Goal: Task Accomplishment & Management: Complete application form

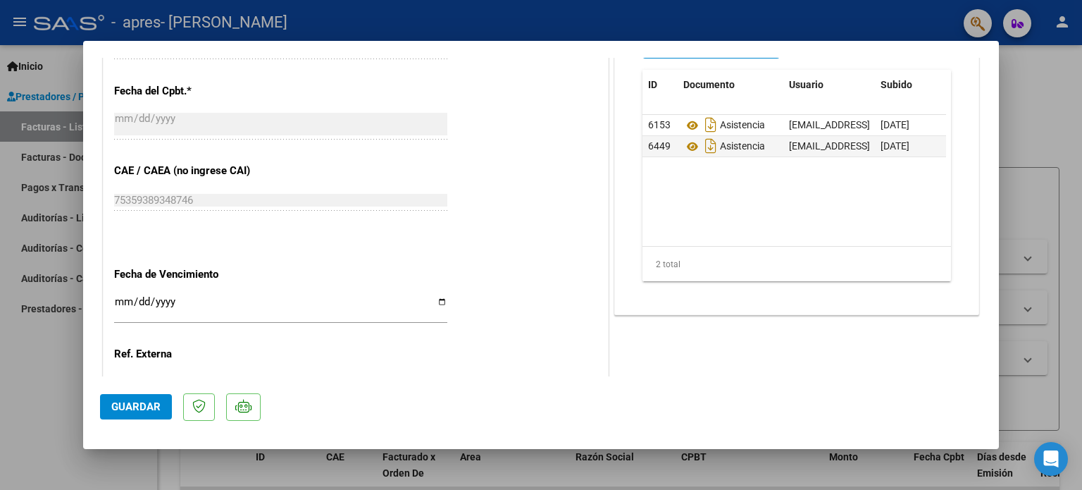
scroll to position [705, 0]
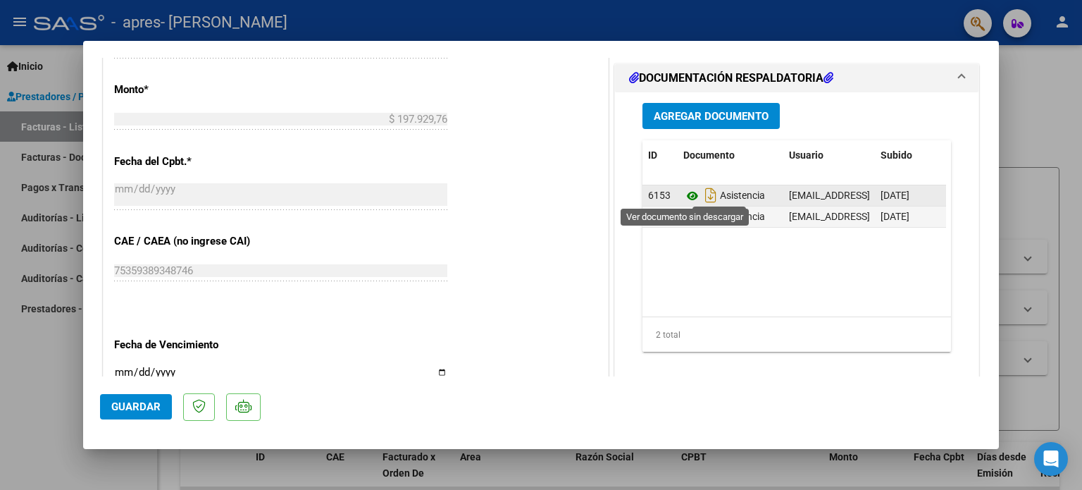
click at [686, 194] on icon at bounding box center [692, 195] width 18 height 17
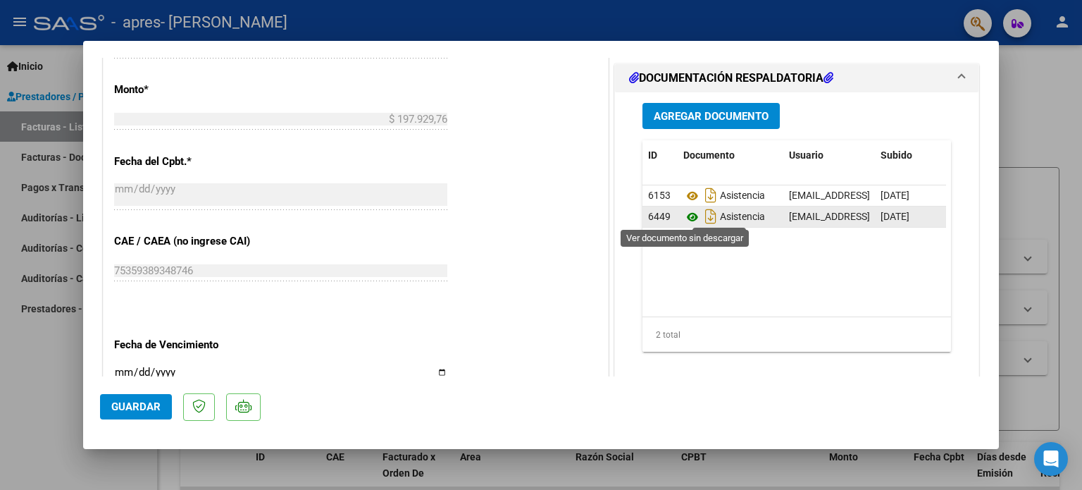
click at [686, 214] on icon at bounding box center [692, 217] width 18 height 17
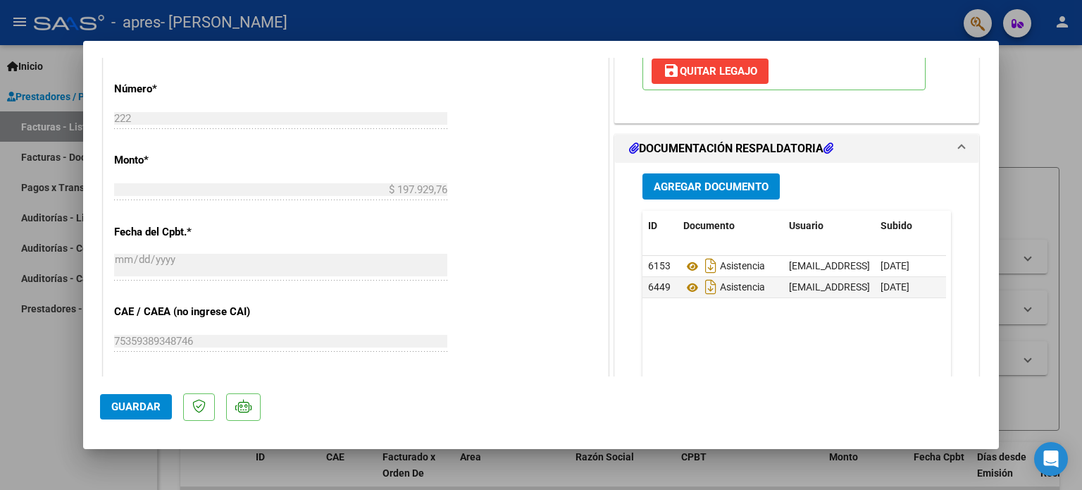
scroll to position [634, 0]
click at [711, 190] on span "Agregar Documento" at bounding box center [711, 186] width 115 height 13
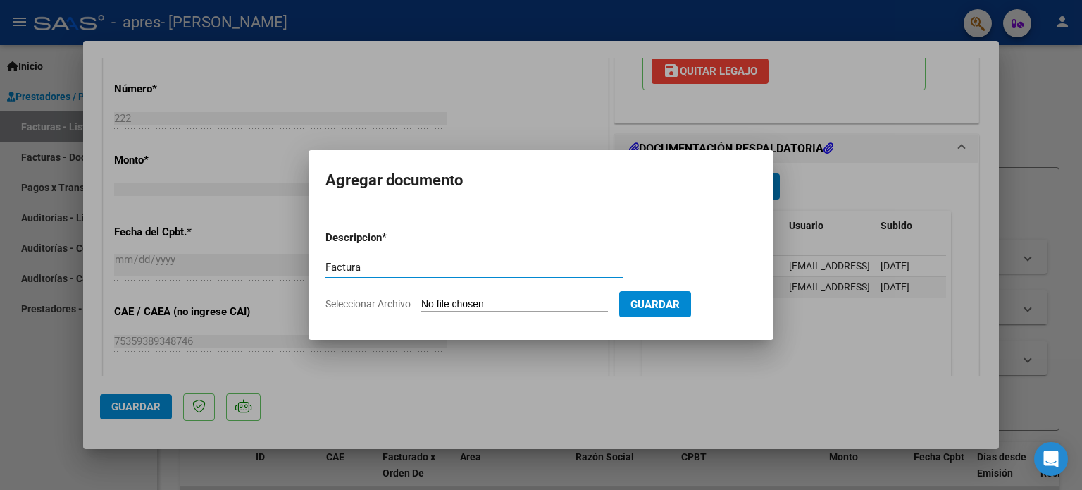
type input "Factura"
click at [528, 304] on input "Seleccionar Archivo" at bounding box center [514, 304] width 187 height 13
type input "C:\fakepath\Factura .pdf"
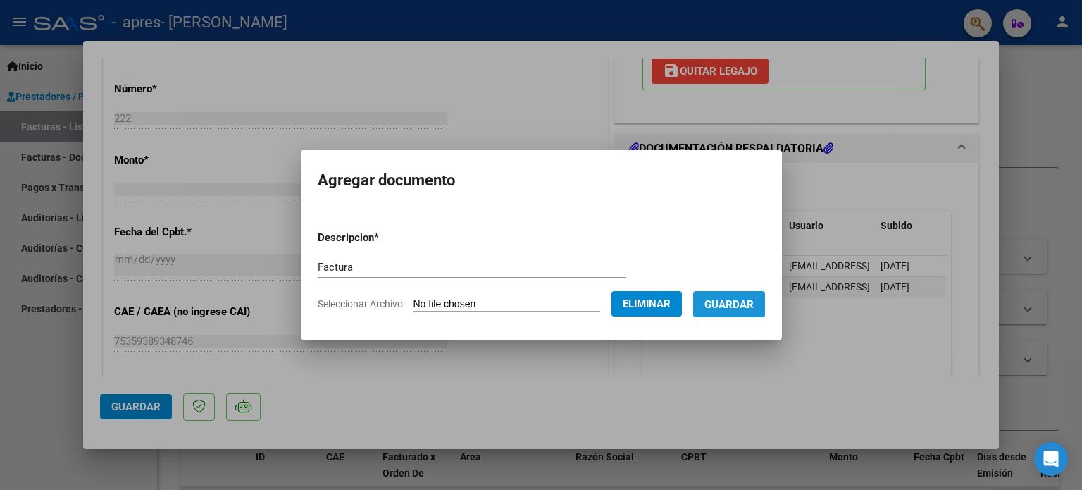
click at [754, 299] on span "Guardar" at bounding box center [729, 304] width 49 height 13
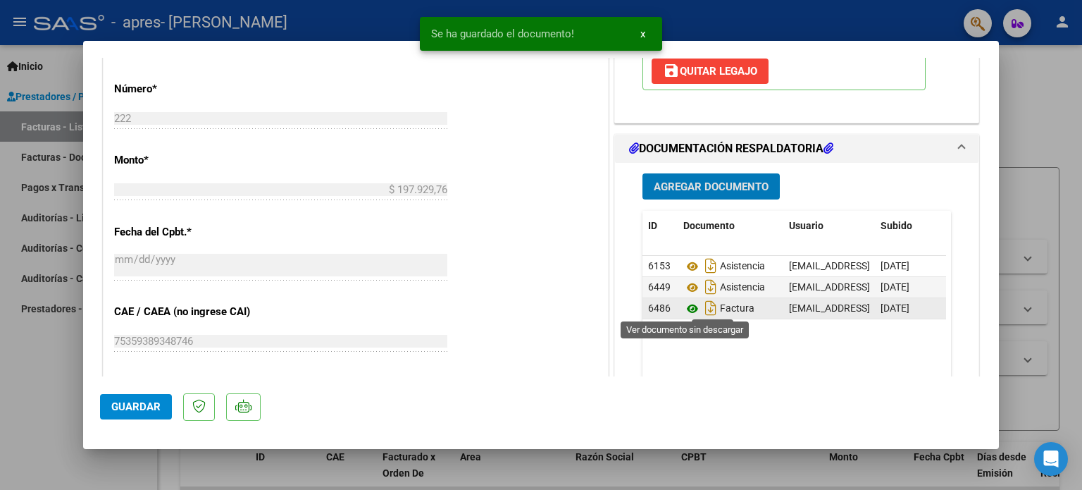
click at [683, 307] on icon at bounding box center [692, 308] width 18 height 17
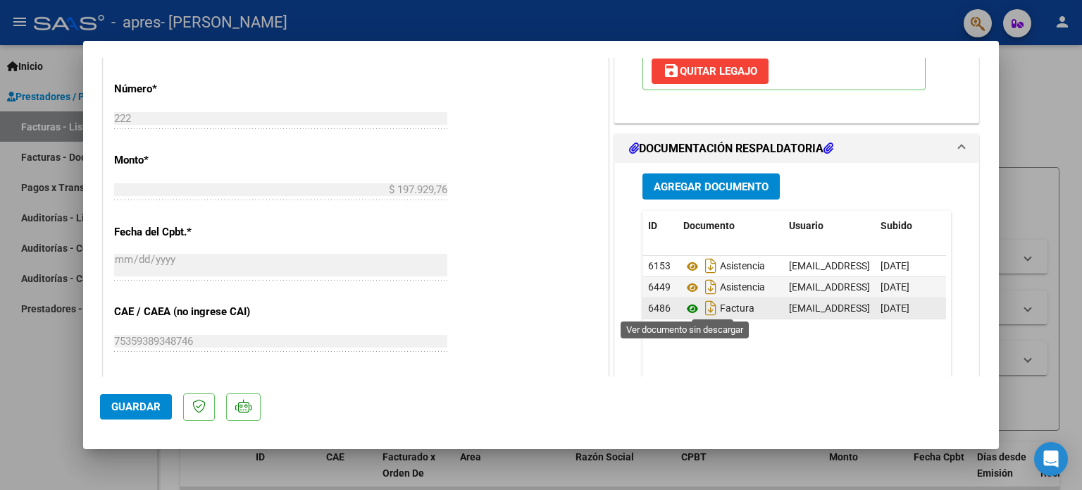
click at [688, 307] on icon at bounding box center [692, 308] width 18 height 17
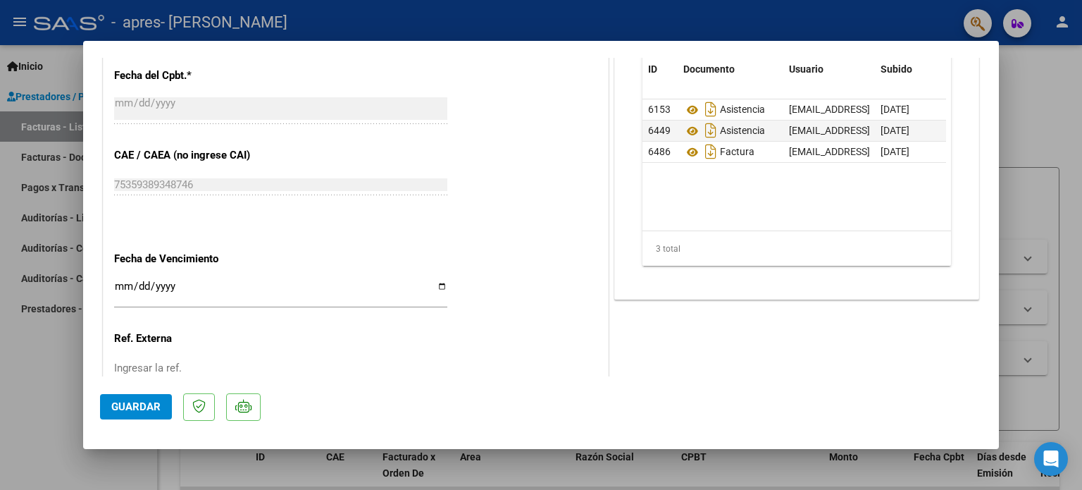
scroll to position [846, 0]
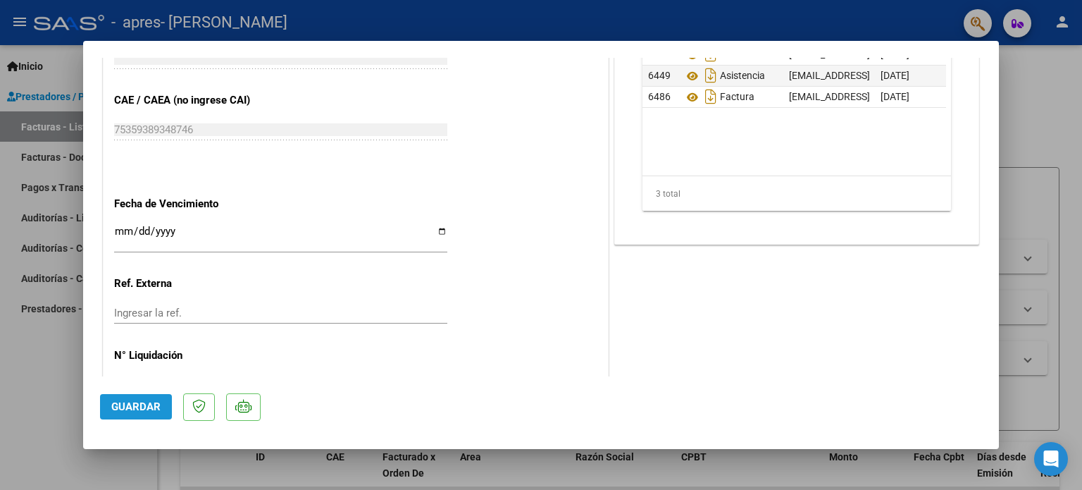
click at [135, 404] on span "Guardar" at bounding box center [135, 406] width 49 height 13
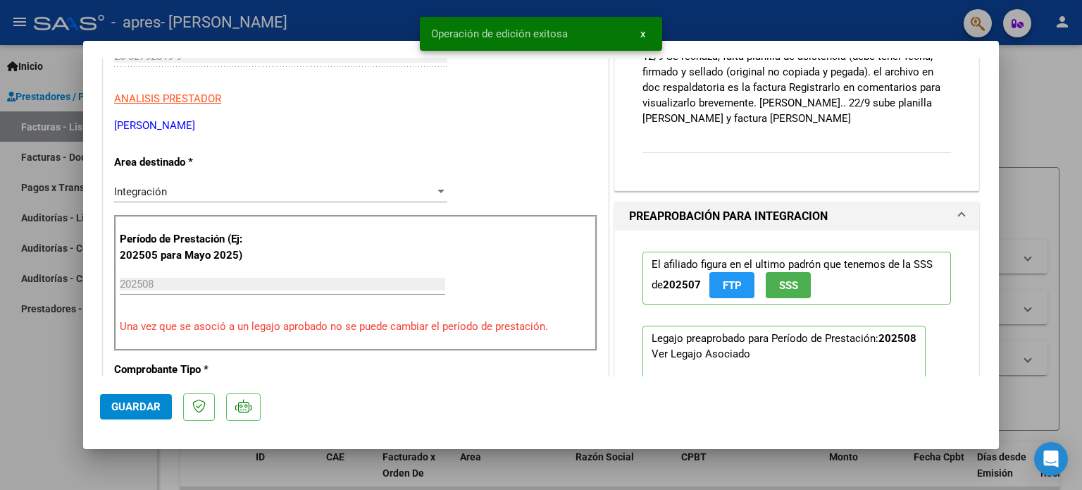
scroll to position [70, 0]
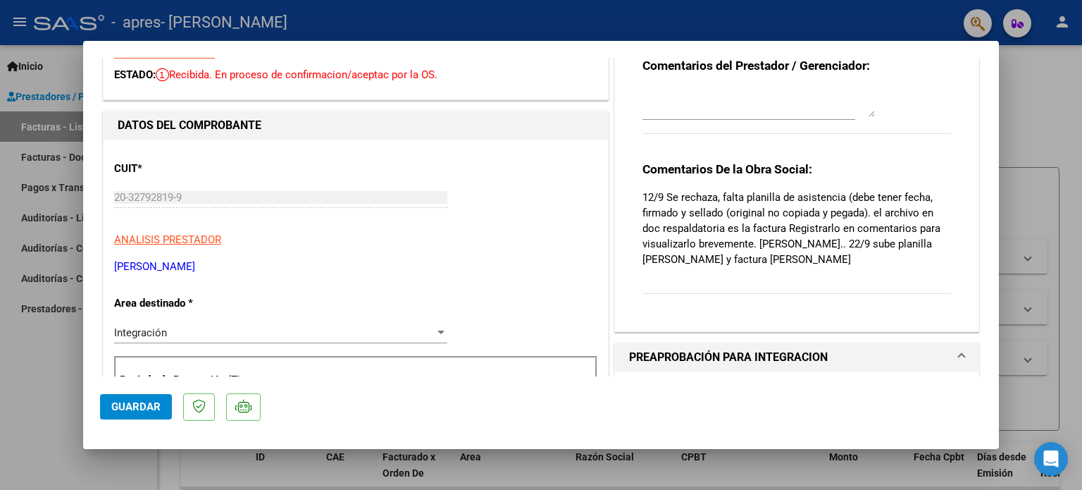
click at [808, 271] on div "Comentarios De la Obra Social: 12/9 Se rechaza, falta planilla de asistencia (d…" at bounding box center [797, 235] width 309 height 148
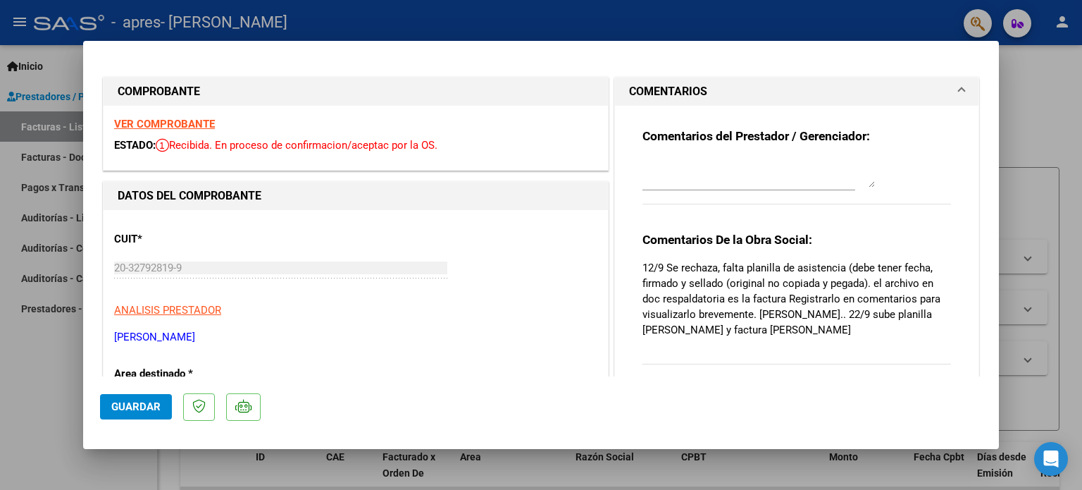
click at [753, 187] on textarea at bounding box center [759, 173] width 233 height 28
type textarea "cx vcxv"
click at [867, 184] on textarea "cx vcxv" at bounding box center [759, 173] width 233 height 28
click at [738, 175] on textarea "cx vcxv" at bounding box center [759, 173] width 233 height 28
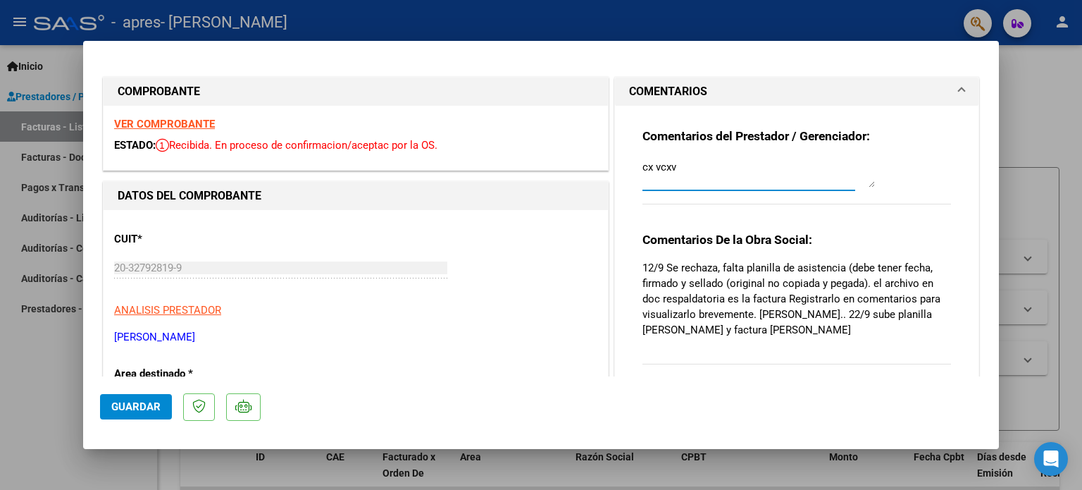
click at [738, 175] on textarea "cx vcxv" at bounding box center [759, 173] width 233 height 28
type textarea "Hola, estaba sub"
click at [764, 174] on textarea "Hola, estaba sub" at bounding box center [759, 173] width 233 height 28
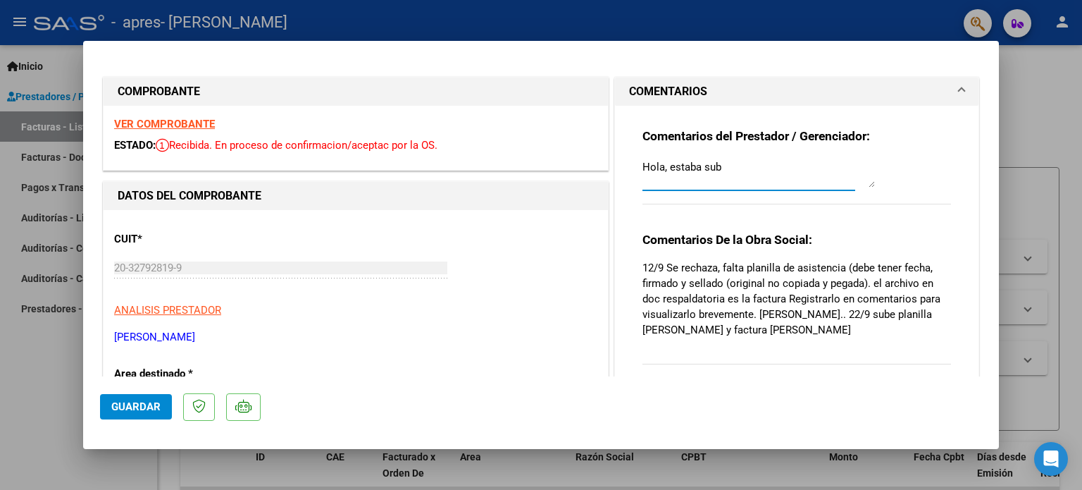
click at [764, 174] on textarea "Hola, estaba sub" at bounding box center [759, 173] width 233 height 28
click at [1058, 109] on div at bounding box center [541, 245] width 1082 height 490
type input "$ 0,00"
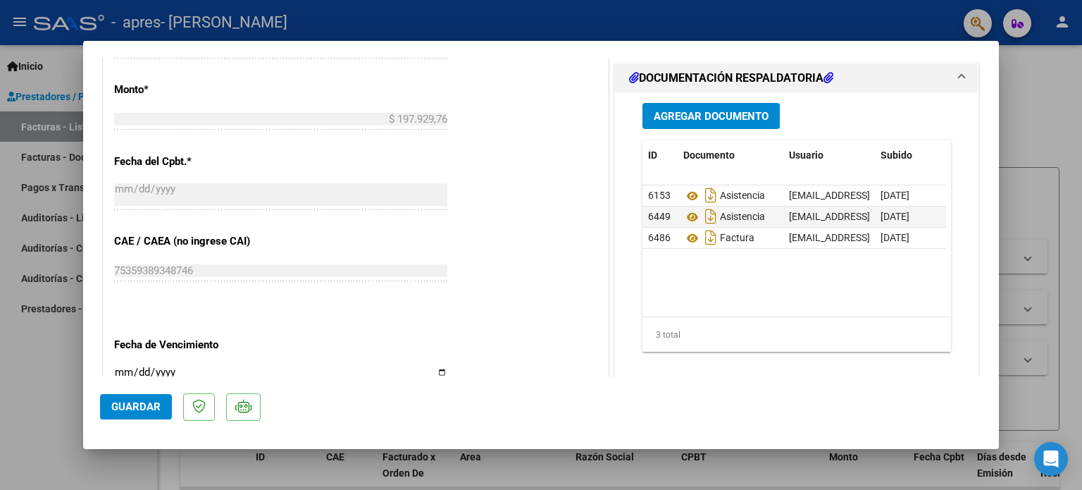
scroll to position [0, 69]
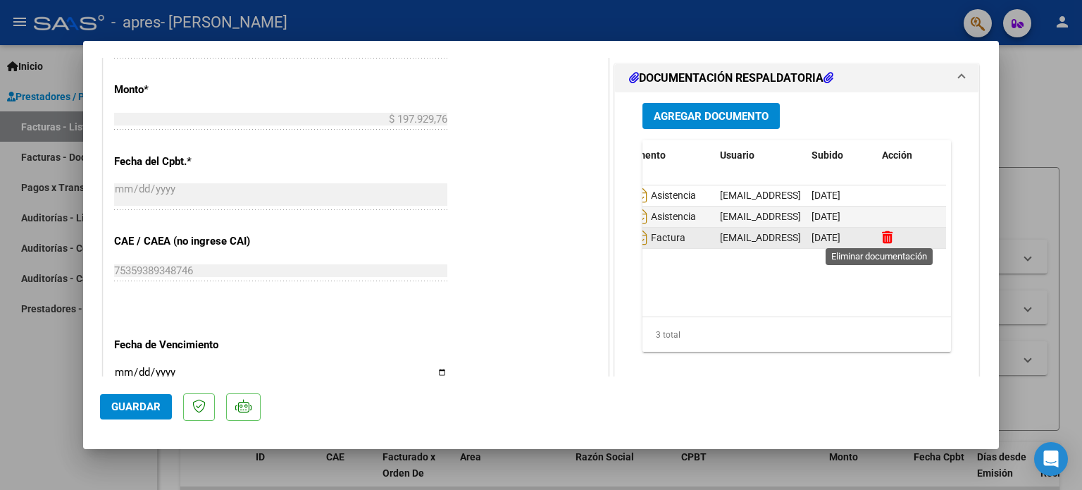
click at [882, 234] on icon at bounding box center [887, 236] width 11 height 13
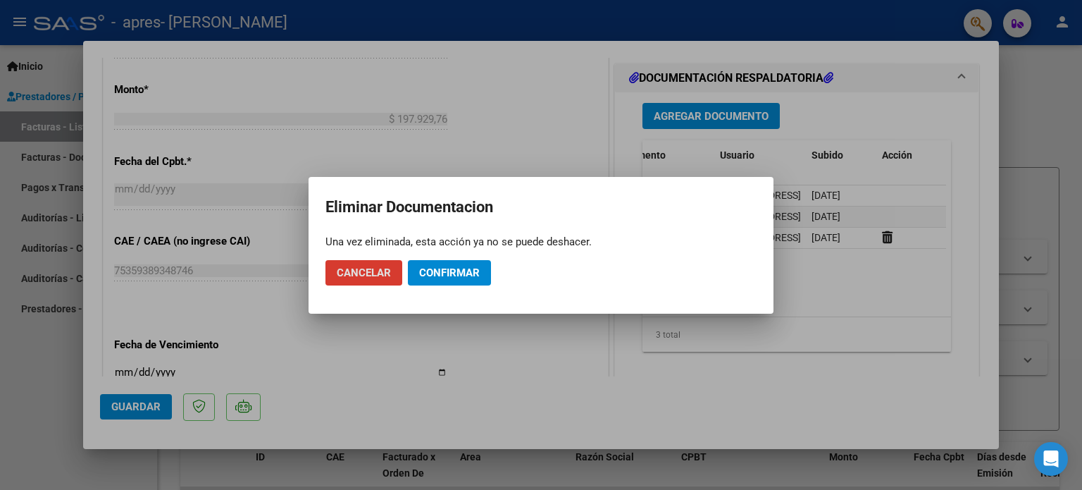
click at [439, 276] on span "Confirmar" at bounding box center [449, 272] width 61 height 13
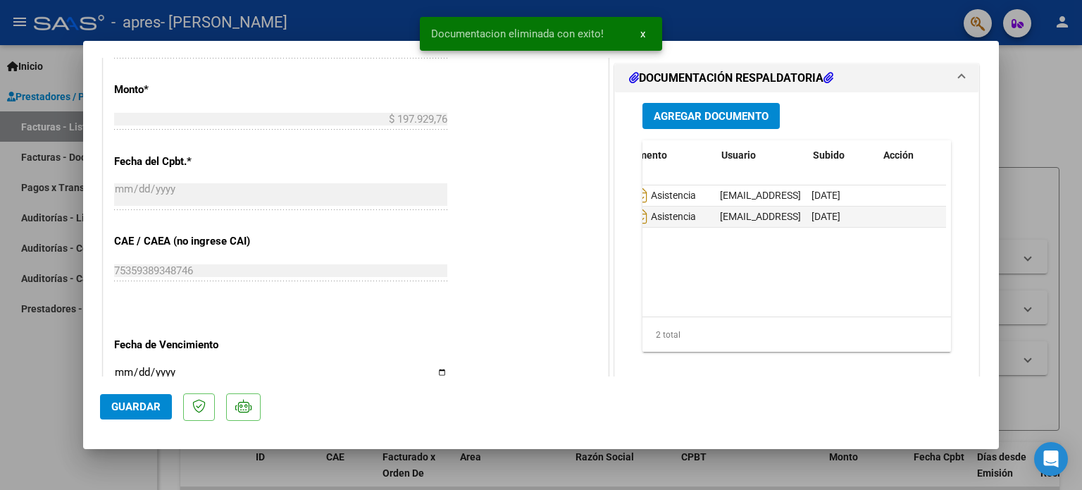
scroll to position [0, 0]
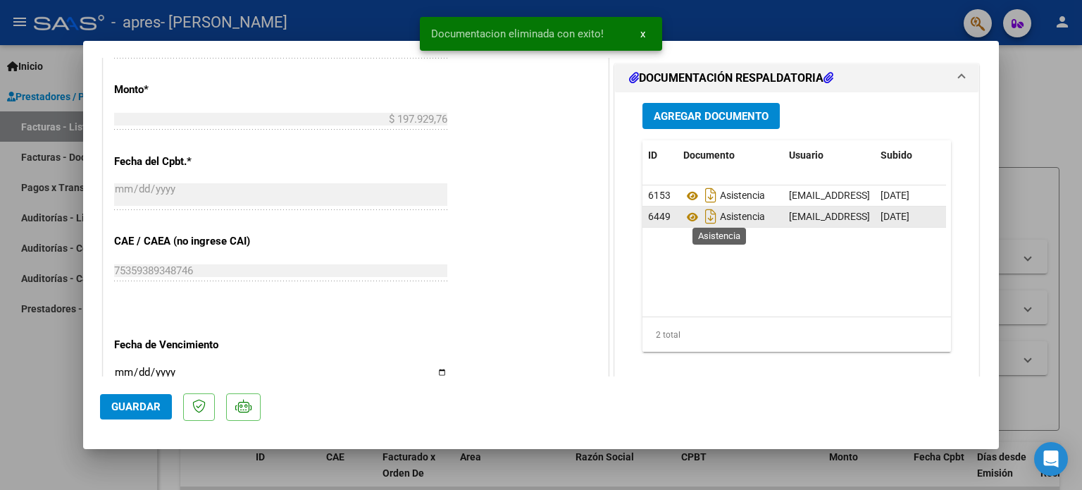
click at [761, 216] on span "Asistencia" at bounding box center [724, 216] width 82 height 11
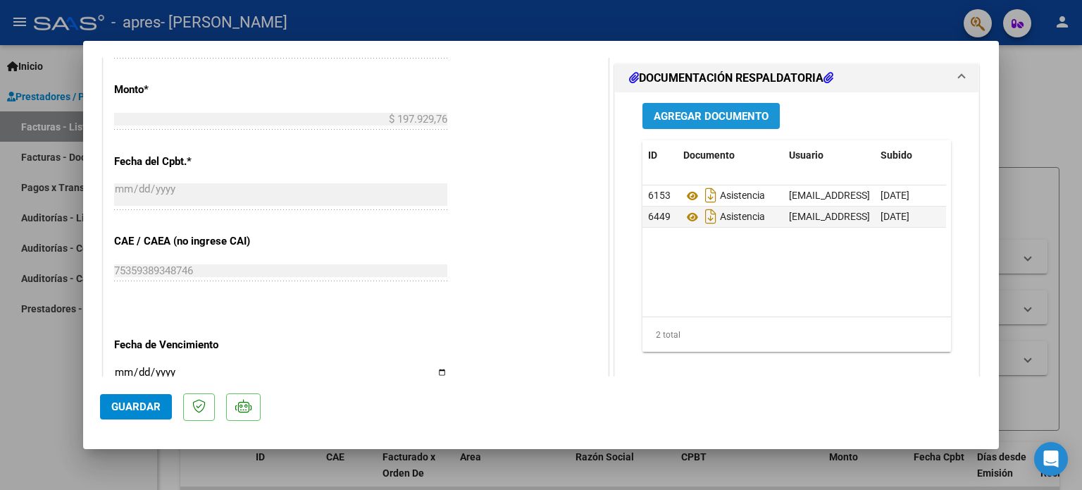
click at [704, 120] on span "Agregar Documento" at bounding box center [711, 116] width 115 height 13
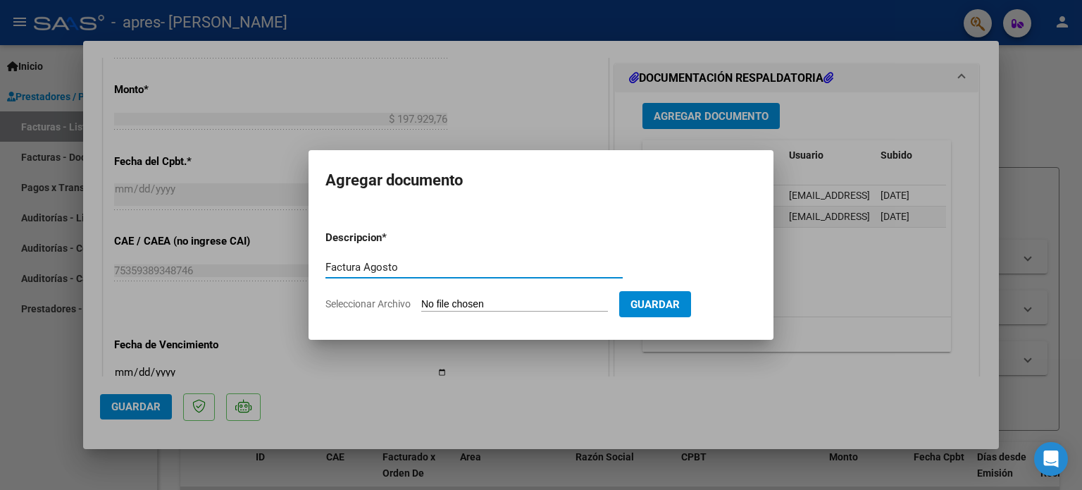
type input "Factura Agosto"
click at [552, 302] on input "Seleccionar Archivo" at bounding box center [514, 304] width 187 height 13
type input "C:\fakepath\Factura.pdf"
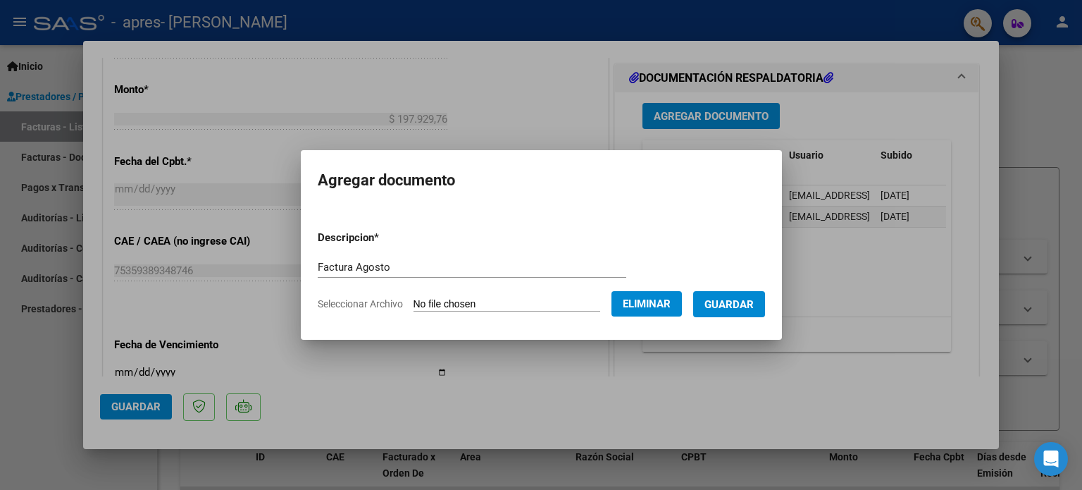
click at [747, 305] on span "Guardar" at bounding box center [729, 304] width 49 height 13
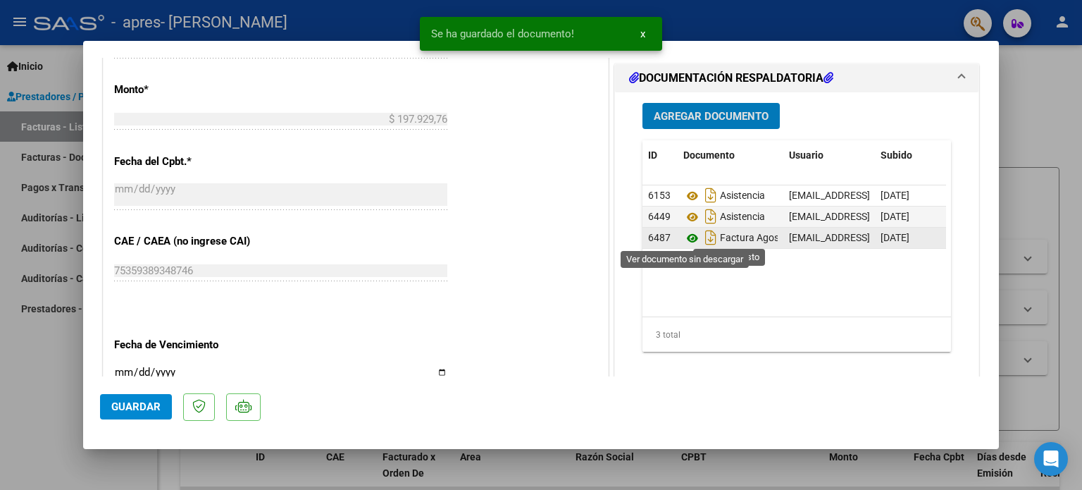
click at [687, 239] on icon at bounding box center [692, 238] width 18 height 17
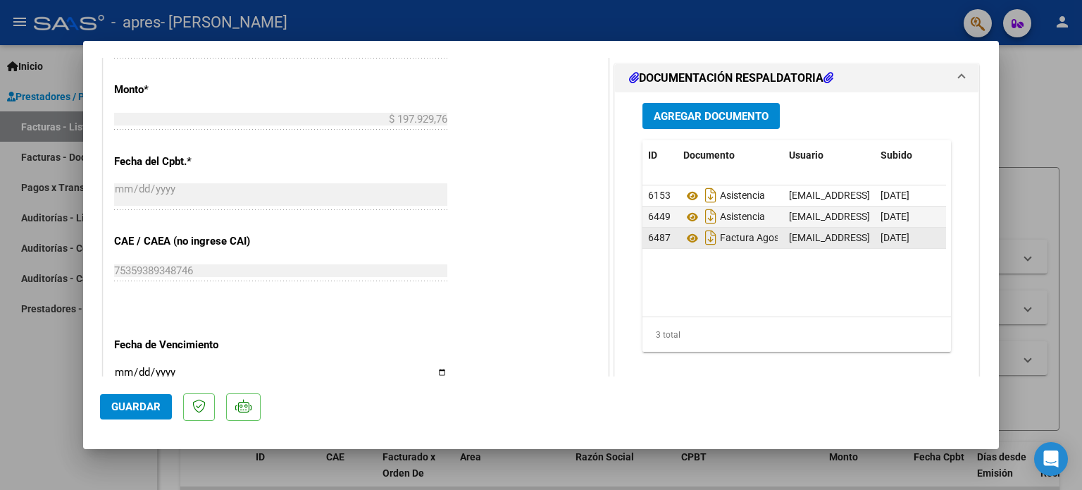
click at [910, 242] on div "[DATE]" at bounding box center [910, 238] width 59 height 16
drag, startPoint x: 844, startPoint y: 302, endPoint x: 1023, endPoint y: 270, distance: 181.8
click at [1023, 271] on div "COMPROBANTE VER COMPROBANTE ESTADO: Recibida. En proceso de confirmacion/acepta…" at bounding box center [541, 245] width 1082 height 490
click at [830, 278] on datatable-body "6153 Asistencia martinfederico8@gmail.com - Martin Federico 08/09/2025 6449 Asi…" at bounding box center [795, 250] width 304 height 131
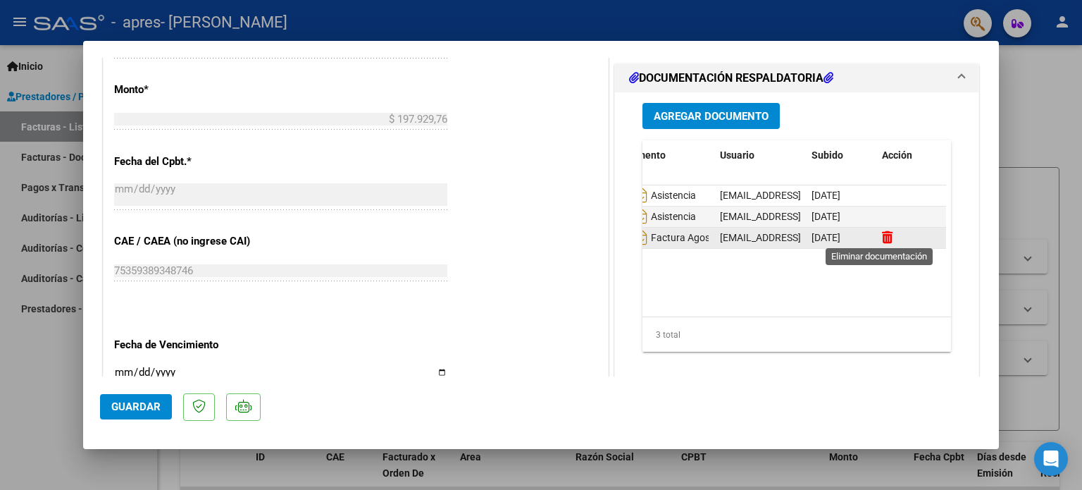
click at [883, 242] on icon at bounding box center [887, 236] width 11 height 13
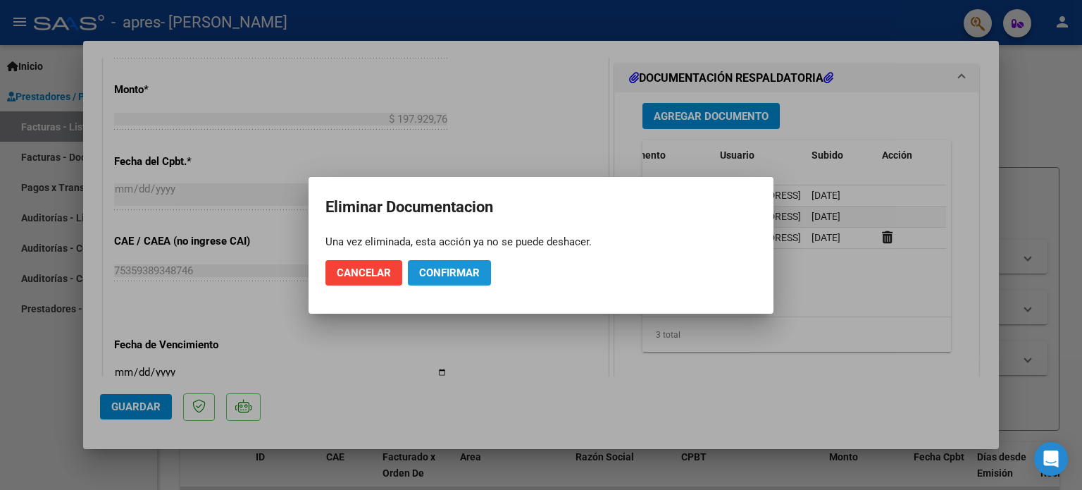
click at [457, 275] on span "Confirmar" at bounding box center [449, 272] width 61 height 13
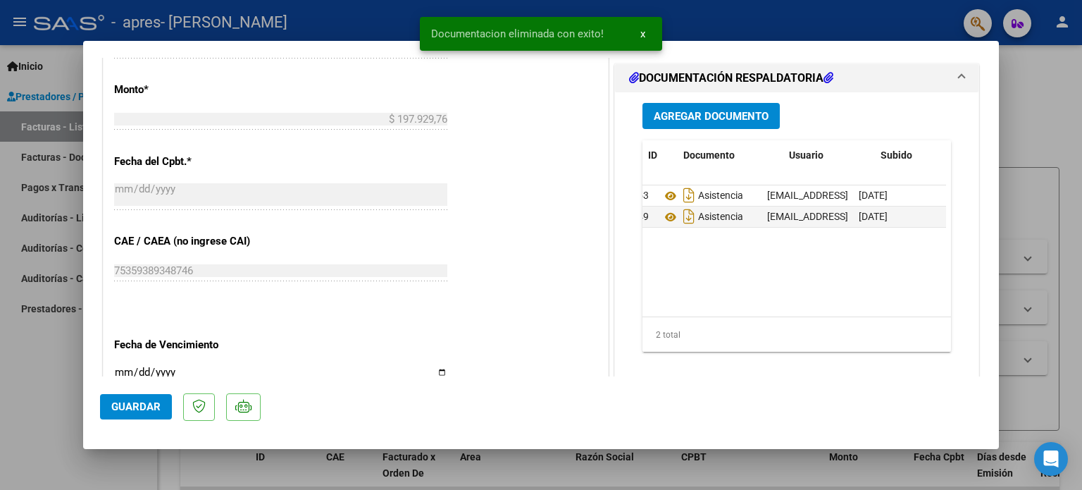
scroll to position [0, 0]
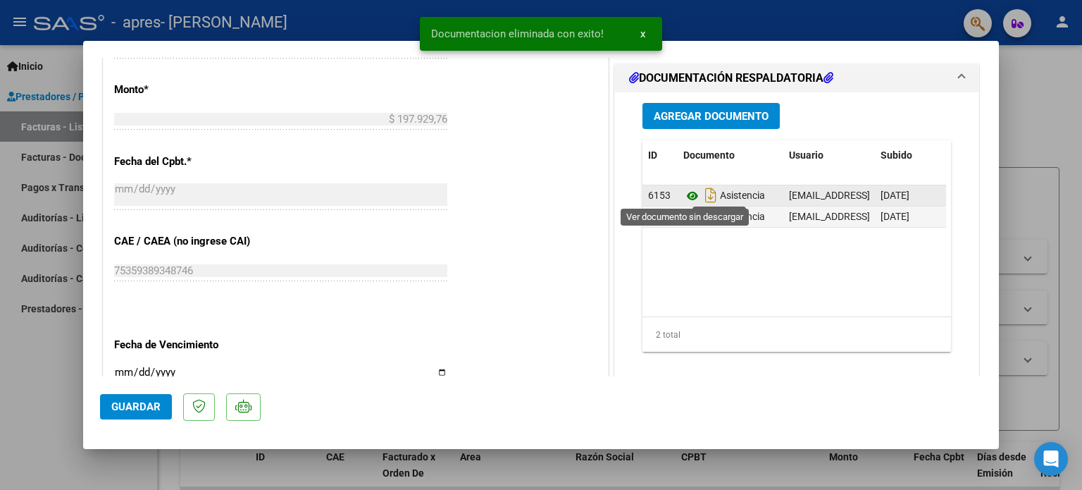
click at [687, 192] on icon at bounding box center [692, 195] width 18 height 17
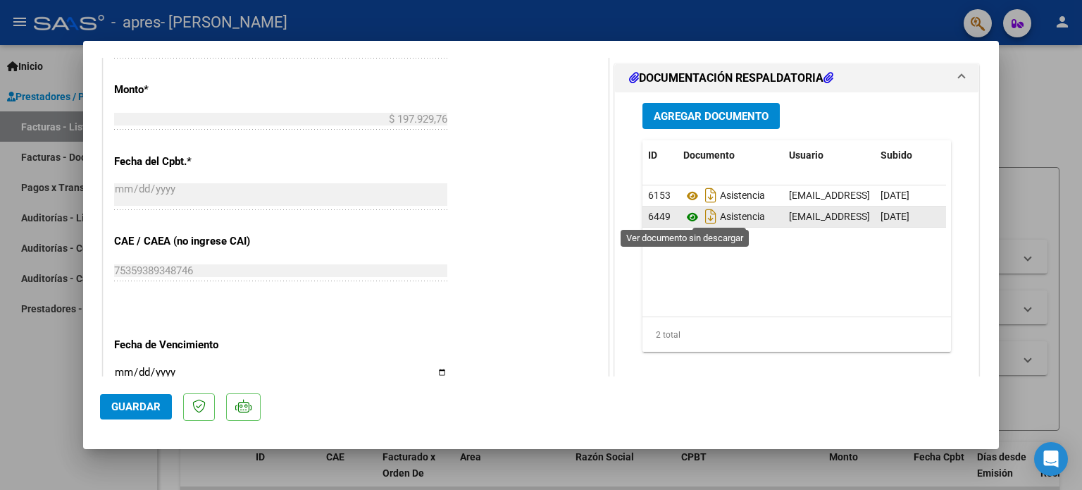
click at [683, 216] on icon at bounding box center [692, 217] width 18 height 17
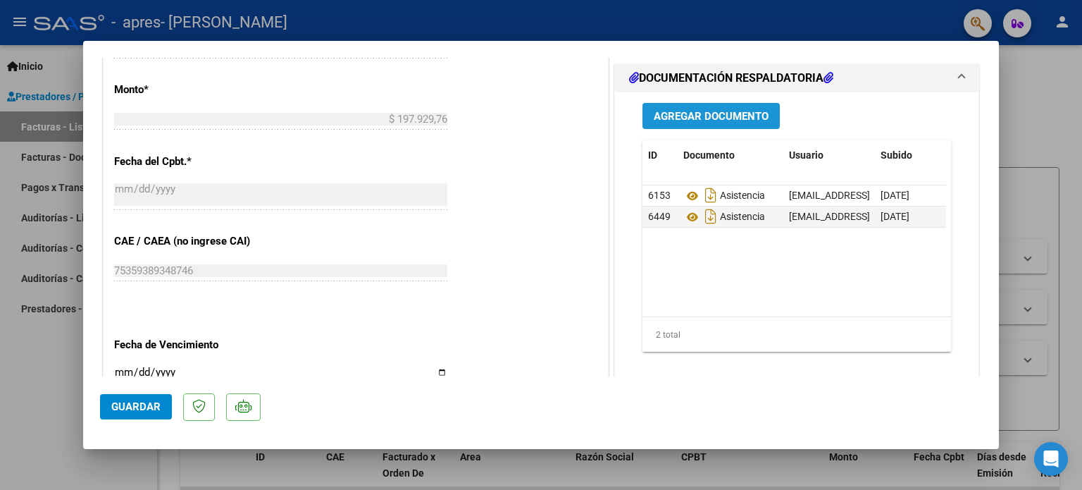
click at [677, 115] on span "Agregar Documento" at bounding box center [711, 116] width 115 height 13
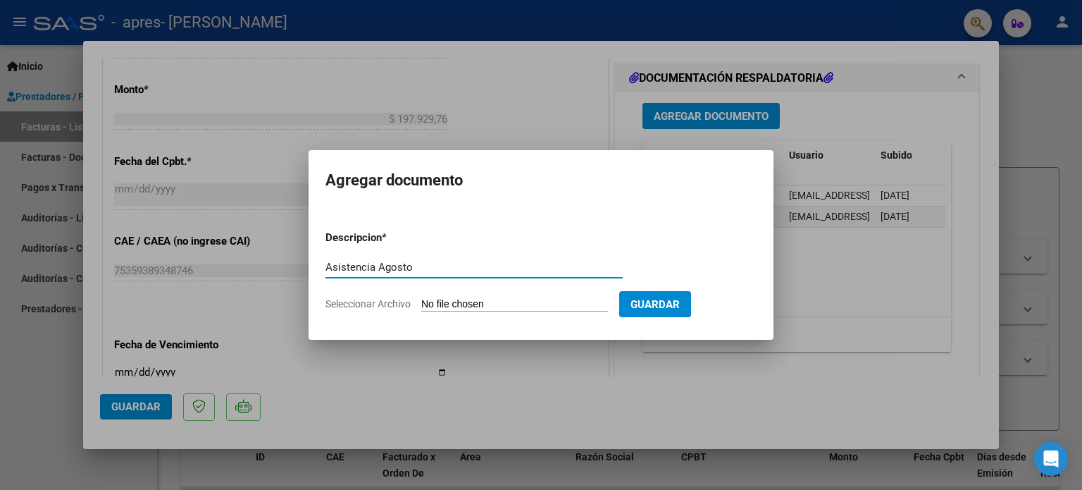
type input "Asistencia Agosto"
click at [581, 304] on input "Seleccionar Archivo" at bounding box center [514, 304] width 187 height 13
type input "C:\fakepath\Asistencia.pdf"
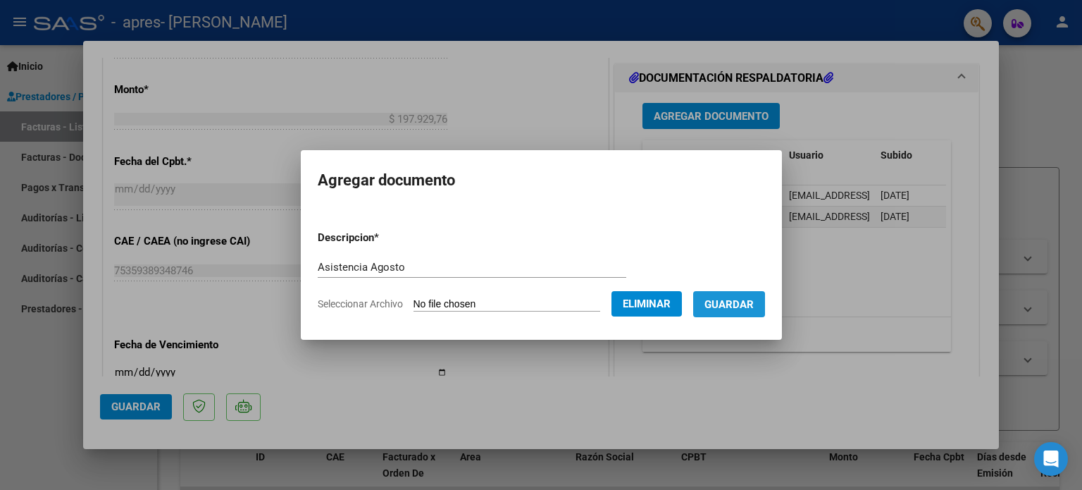
click at [719, 307] on span "Guardar" at bounding box center [729, 304] width 49 height 13
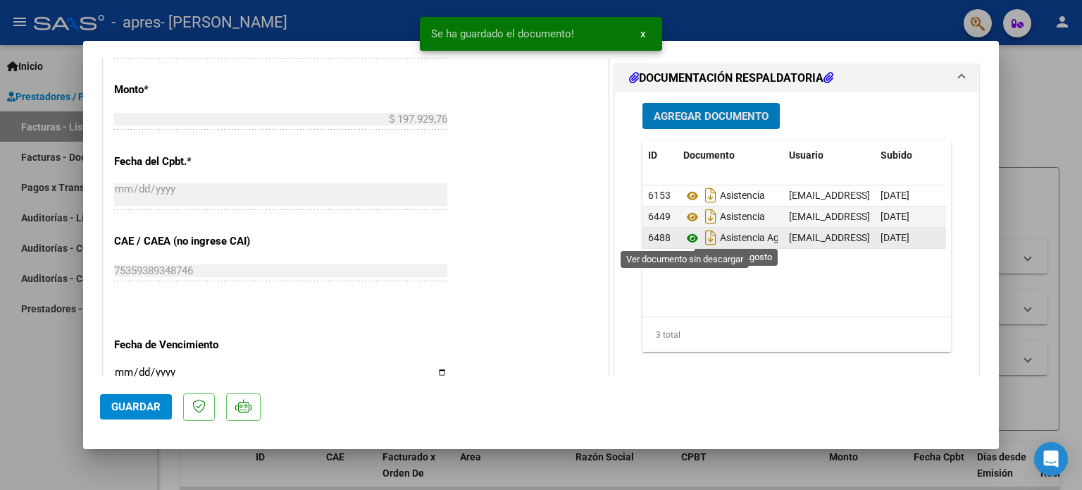
click at [686, 235] on icon at bounding box center [692, 238] width 18 height 17
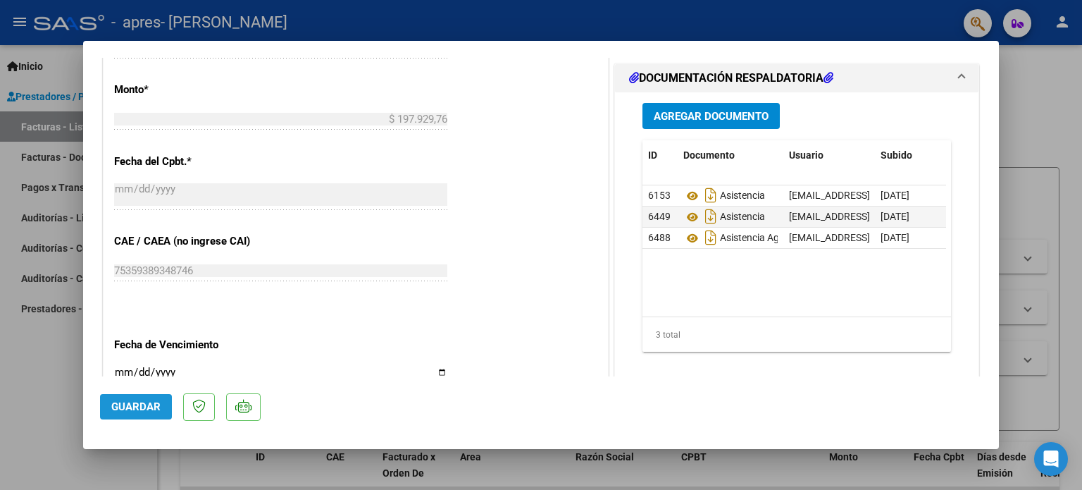
click at [119, 405] on span "Guardar" at bounding box center [135, 406] width 49 height 13
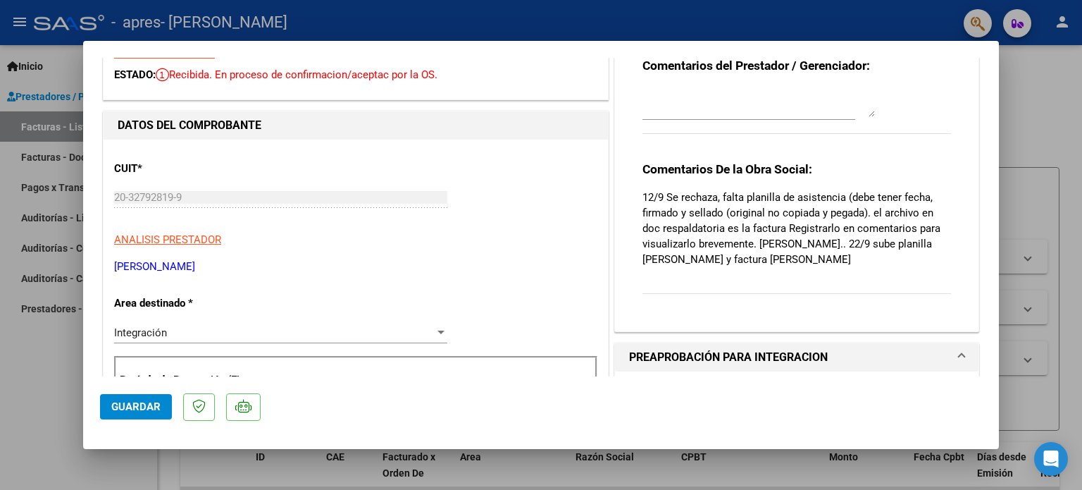
scroll to position [70, 0]
click at [121, 414] on button "Guardar" at bounding box center [136, 406] width 72 height 25
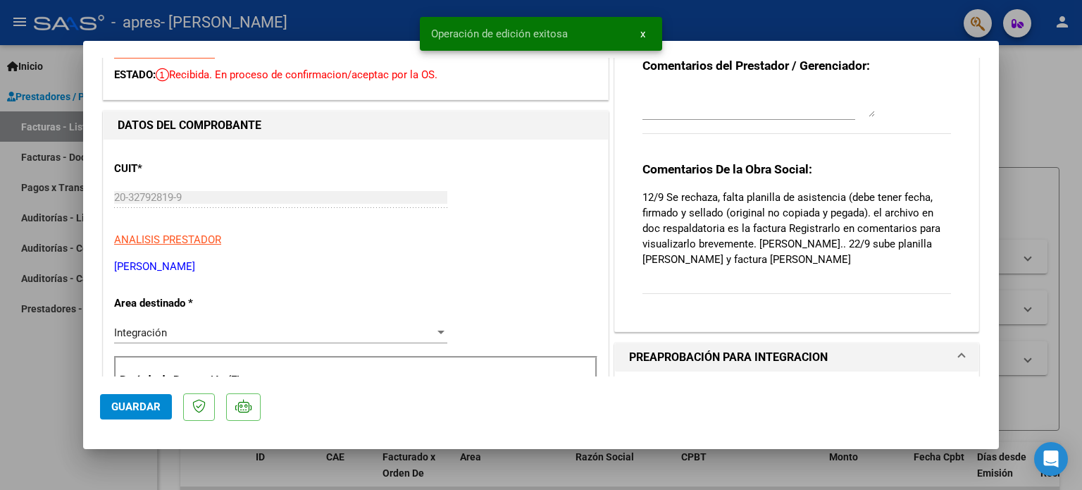
click at [44, 388] on div at bounding box center [541, 245] width 1082 height 490
type input "$ 0,00"
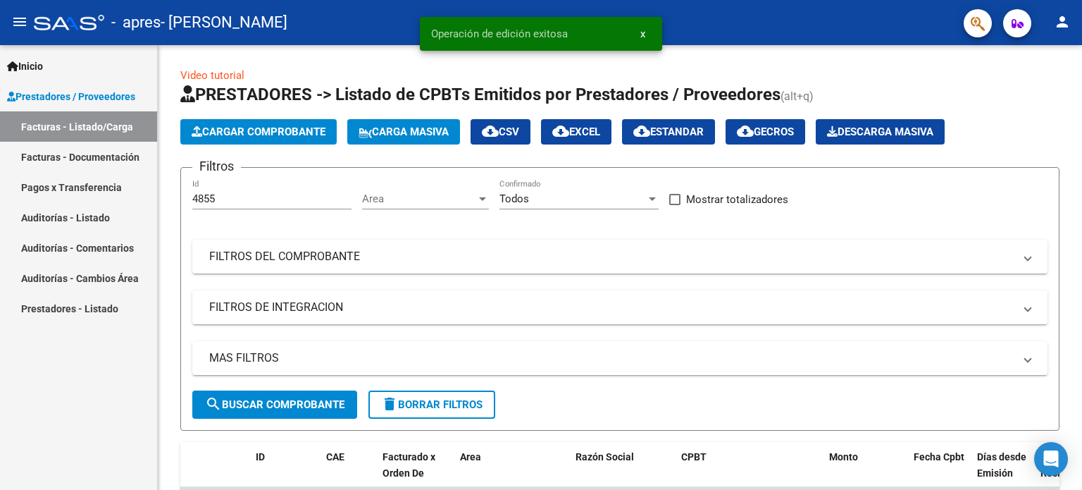
click at [81, 186] on link "Pagos x Transferencia" at bounding box center [78, 187] width 157 height 30
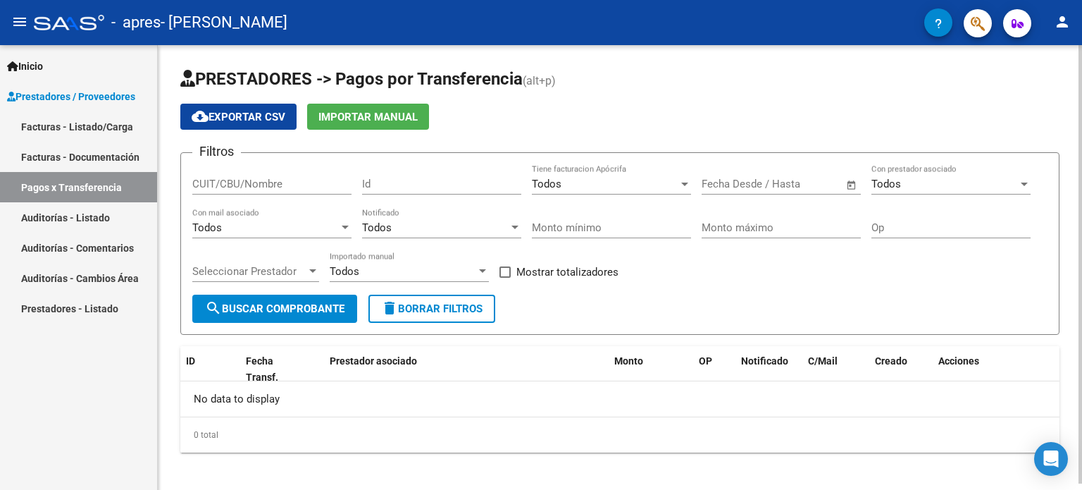
click at [273, 312] on span "search Buscar Comprobante" at bounding box center [275, 308] width 140 height 13
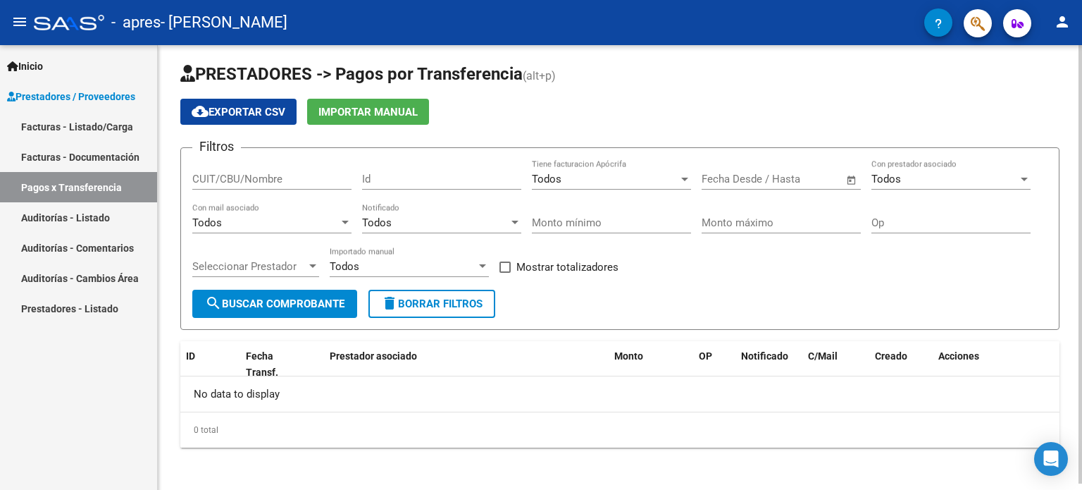
scroll to position [6, 0]
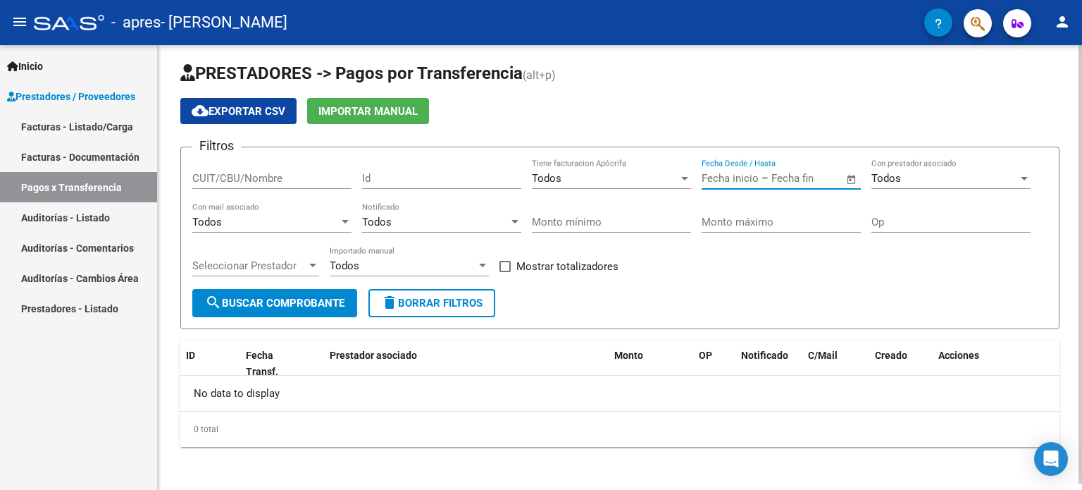
click at [806, 176] on input "text" at bounding box center [806, 178] width 68 height 13
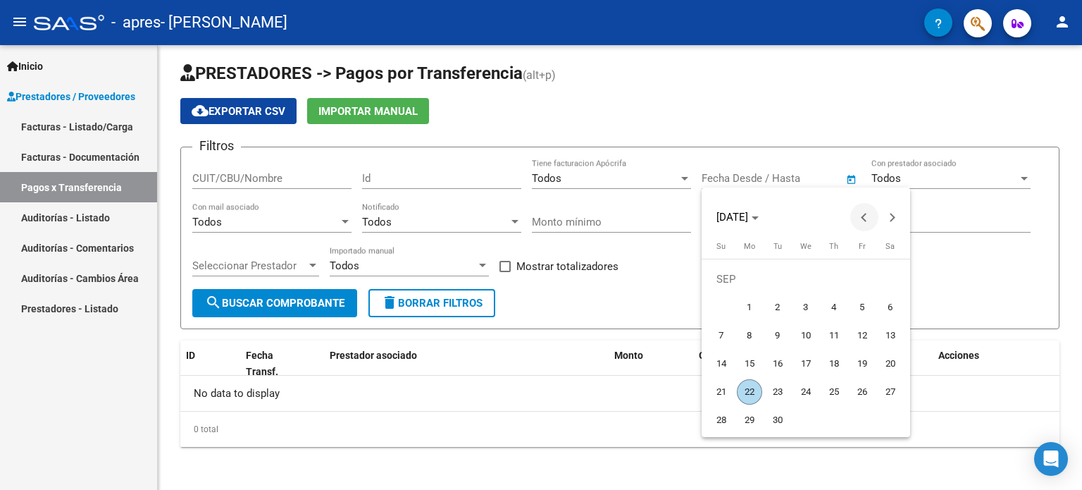
click at [858, 217] on span "Previous month" at bounding box center [864, 217] width 28 height 28
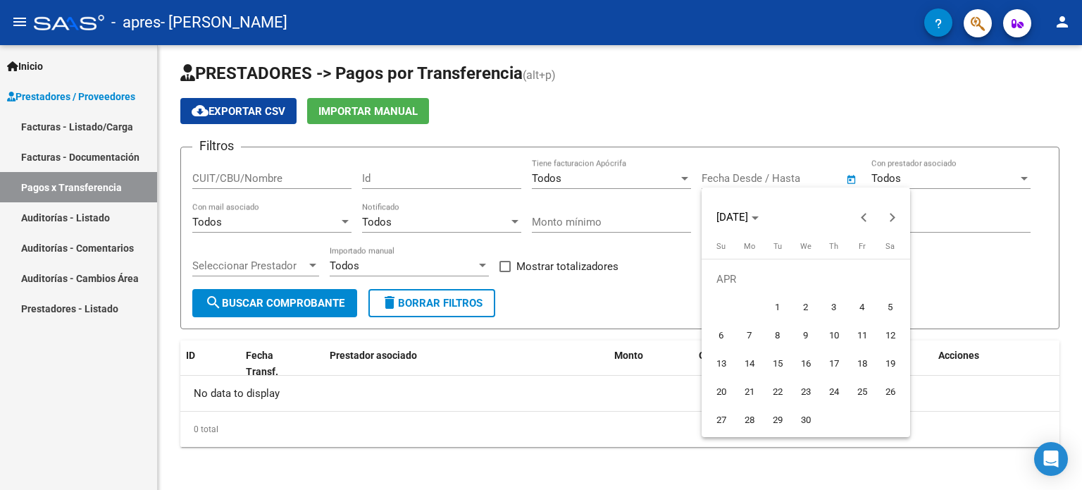
click at [778, 307] on span "1" at bounding box center [777, 307] width 25 height 25
type input "01/04/2025"
click at [953, 174] on div at bounding box center [541, 245] width 1082 height 490
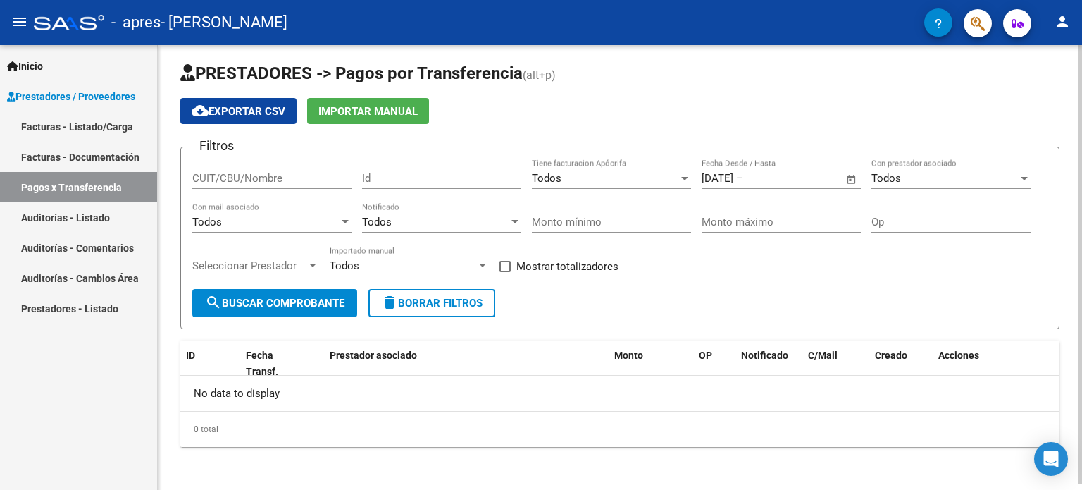
click at [853, 171] on span "Open calendar" at bounding box center [852, 179] width 34 height 34
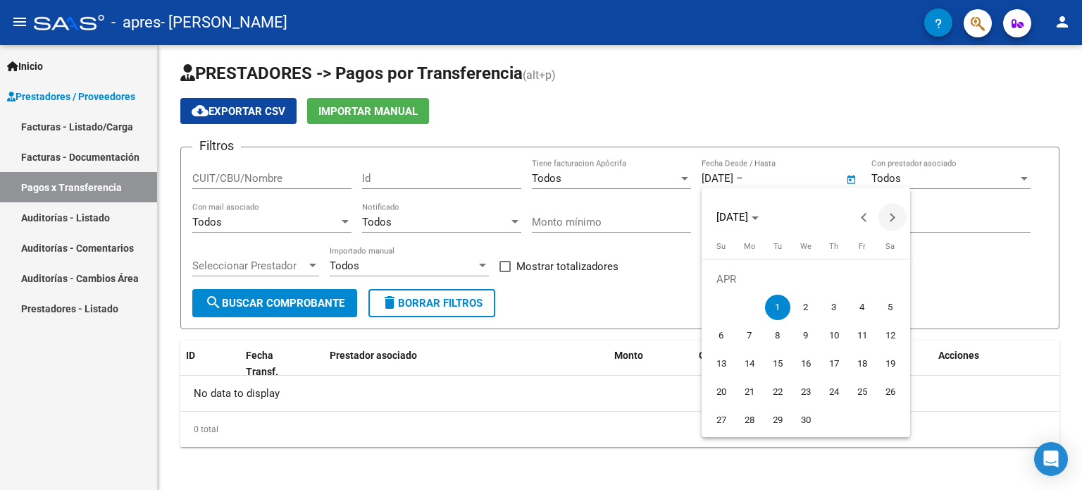
click at [884, 224] on span "Next month" at bounding box center [893, 217] width 28 height 28
click at [884, 225] on span "Next month" at bounding box center [893, 217] width 28 height 28
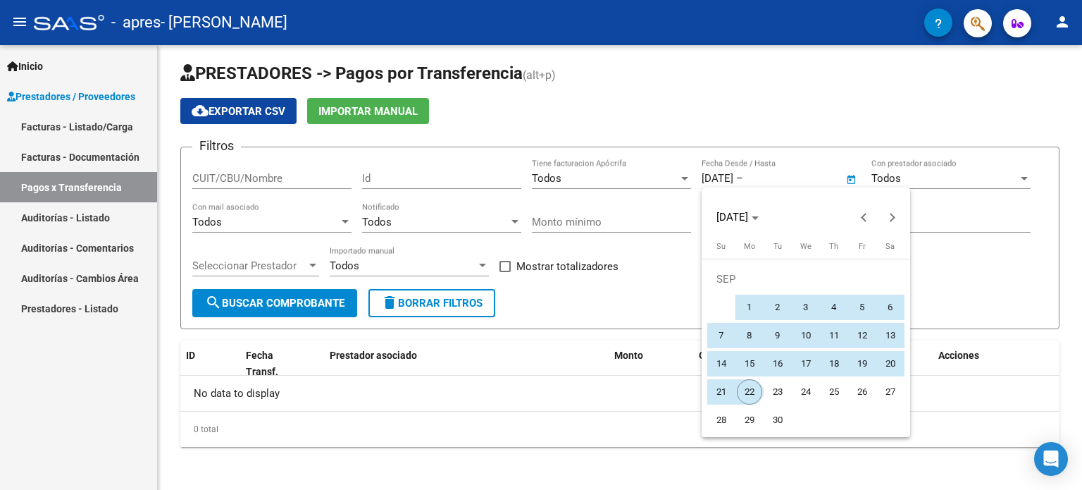
click at [741, 385] on span "22" at bounding box center [749, 391] width 25 height 25
type input "[DATE]"
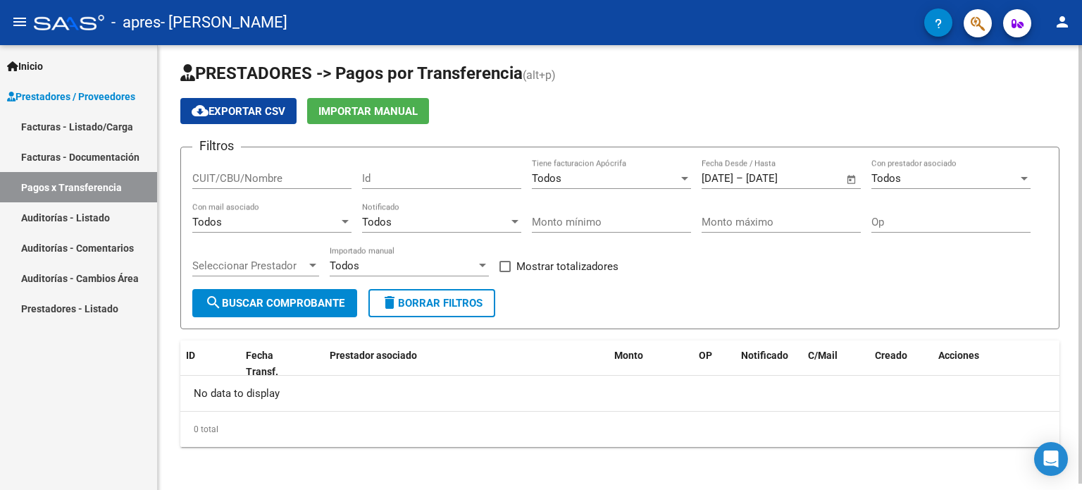
click at [280, 303] on span "search Buscar Comprobante" at bounding box center [275, 303] width 140 height 13
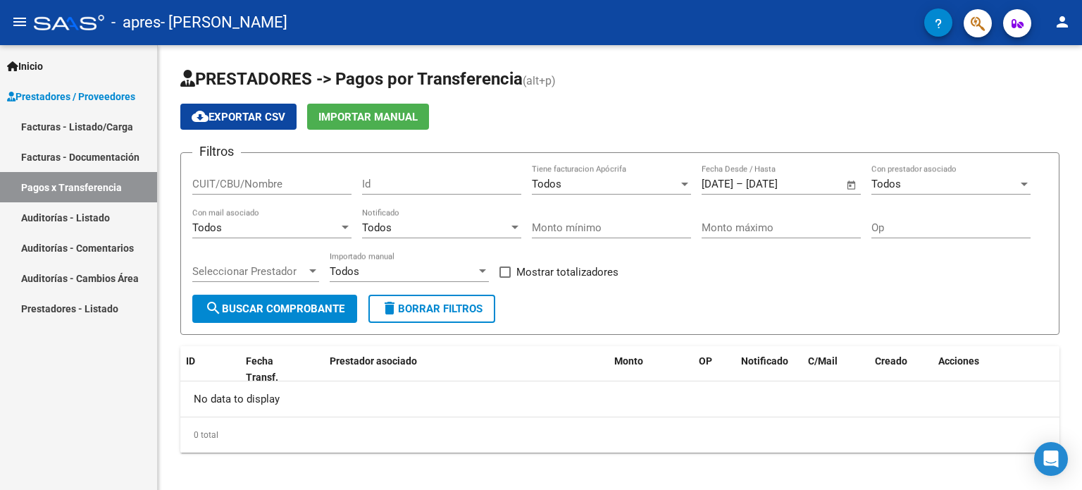
click at [104, 168] on link "Facturas - Documentación" at bounding box center [78, 157] width 157 height 30
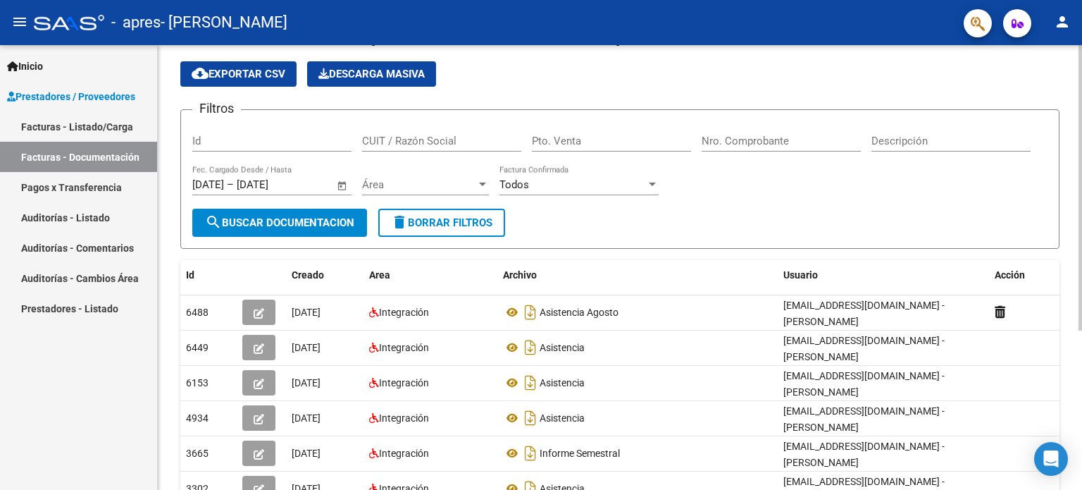
scroll to position [141, 0]
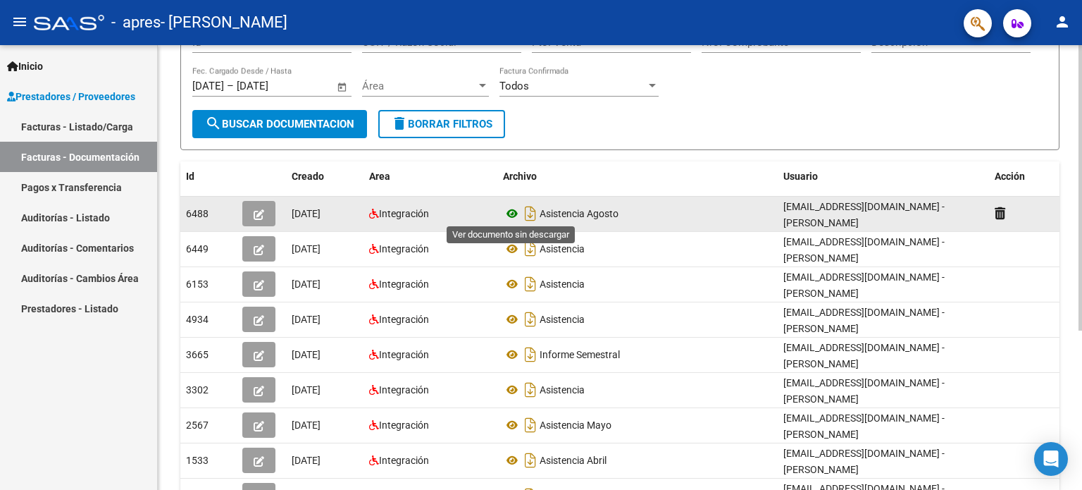
click at [514, 210] on icon at bounding box center [512, 213] width 18 height 17
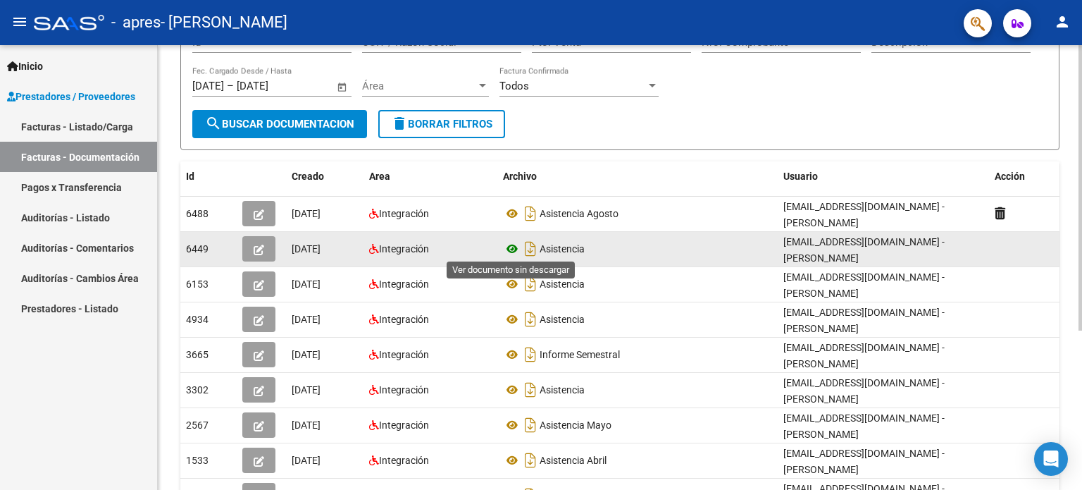
click at [516, 247] on icon at bounding box center [512, 248] width 18 height 17
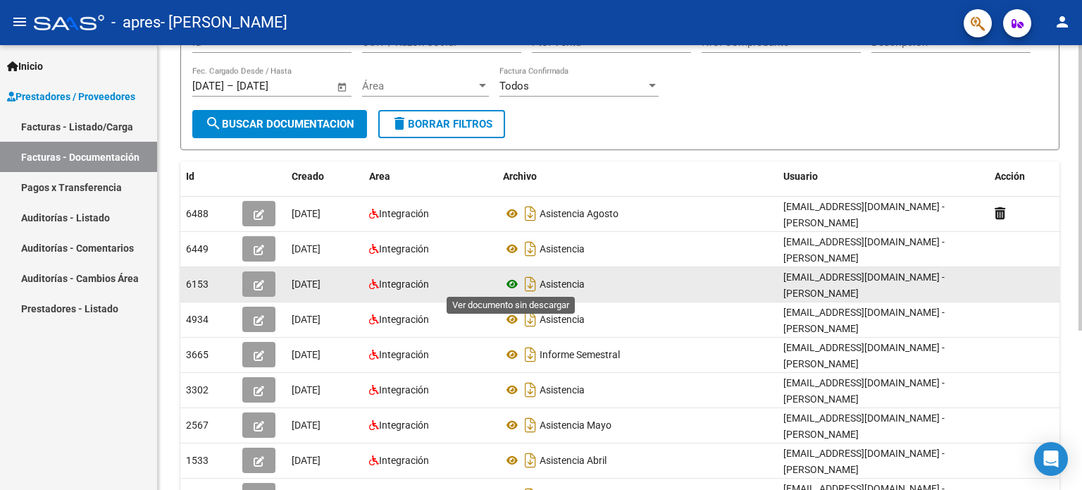
click at [516, 285] on icon at bounding box center [512, 284] width 18 height 17
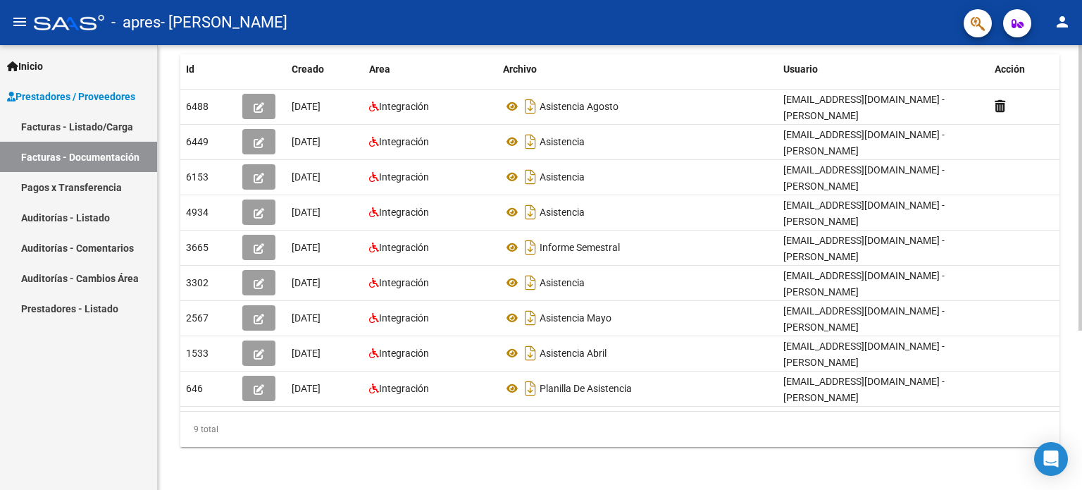
scroll to position [0, 0]
